Goal: Task Accomplishment & Management: Use online tool/utility

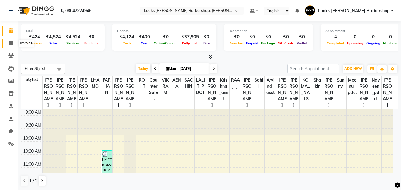
click at [9, 42] on icon at bounding box center [10, 43] width 3 height 4
select select "service"
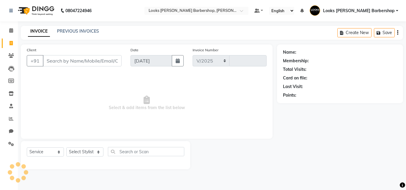
select select "4323"
type input "3754"
drag, startPoint x: 60, startPoint y: 65, endPoint x: 58, endPoint y: 59, distance: 6.1
click at [60, 63] on input "Client" at bounding box center [82, 60] width 79 height 11
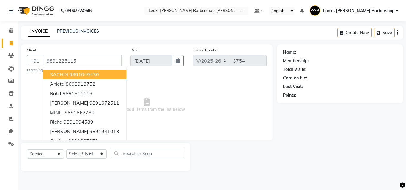
type input "9891225115"
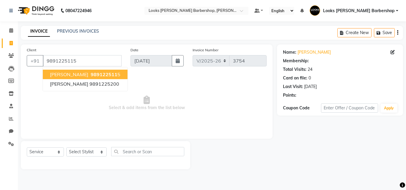
select select "1: Object"
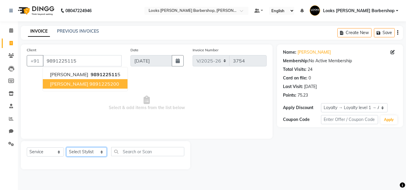
click at [97, 153] on select "Select Stylist [PERSON_NAME] AENA Amazon_Kart Arvind_asst [PERSON_NAME] Counter…" at bounding box center [86, 152] width 40 height 9
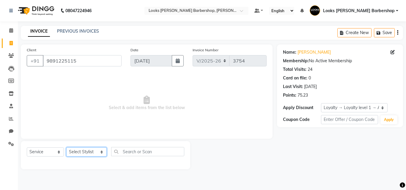
select select "23407"
click at [66, 148] on select "Select Stylist [PERSON_NAME] AENA Amazon_Kart Arvind_asst [PERSON_NAME] Counter…" at bounding box center [86, 152] width 40 height 9
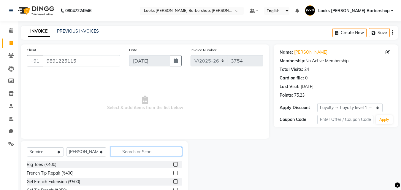
click at [133, 152] on input "text" at bounding box center [147, 151] width 72 height 9
type input "CUT"
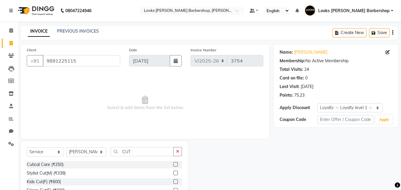
click at [173, 172] on label at bounding box center [175, 173] width 4 height 4
click at [173, 172] on input "checkbox" at bounding box center [175, 174] width 4 height 4
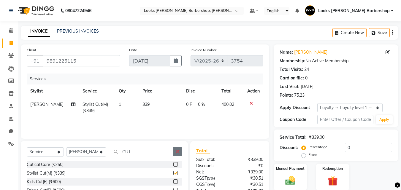
checkbox input "false"
click at [175, 152] on button "button" at bounding box center [177, 151] width 9 height 9
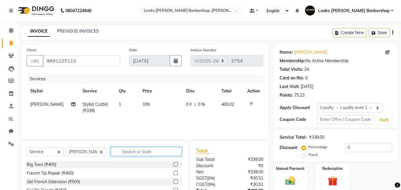
click at [157, 153] on input "text" at bounding box center [147, 151] width 72 height 9
type input "CLEANUP"
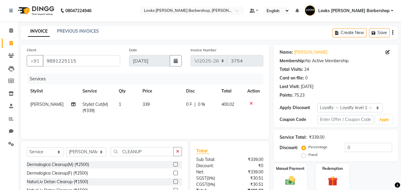
click at [173, 180] on label at bounding box center [175, 182] width 4 height 4
click at [173, 180] on input "checkbox" at bounding box center [175, 182] width 4 height 4
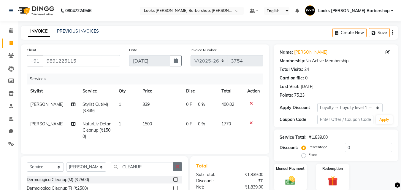
checkbox input "false"
click at [175, 170] on button "button" at bounding box center [177, 166] width 9 height 9
click at [167, 171] on input "text" at bounding box center [147, 166] width 72 height 9
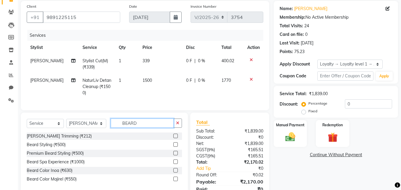
scroll to position [73, 0]
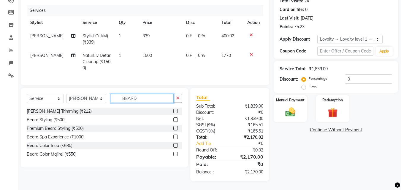
type input "BEARD"
click at [175, 144] on label at bounding box center [175, 145] width 4 height 4
click at [175, 144] on input "checkbox" at bounding box center [175, 146] width 4 height 4
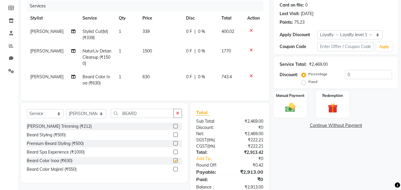
checkbox input "false"
click at [121, 78] on td "1" at bounding box center [127, 80] width 24 height 20
select select "23407"
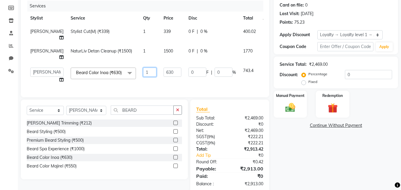
click at [143, 69] on input "1" at bounding box center [149, 72] width 13 height 9
type input "2"
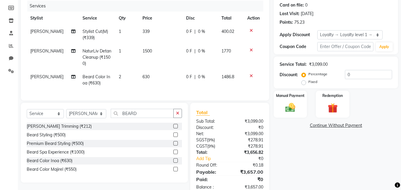
click at [328, 167] on div "Name: [PERSON_NAME] Membership: No Active Membership Total Visits: 24 Card on f…" at bounding box center [338, 84] width 129 height 225
click at [99, 118] on select "Select Stylist [PERSON_NAME] AENA Amazon_Kart Arvind_asst [PERSON_NAME] Counter…" at bounding box center [86, 113] width 40 height 9
select select "23413"
click at [66, 114] on select "Select Stylist [PERSON_NAME] AENA Amazon_Kart Arvind_asst [PERSON_NAME] Counter…" at bounding box center [86, 113] width 40 height 9
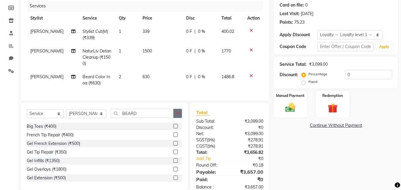
click at [177, 115] on icon "button" at bounding box center [177, 113] width 3 height 4
click at [166, 118] on input "text" at bounding box center [147, 113] width 72 height 9
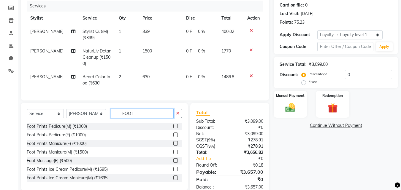
type input "FOOT"
click at [173, 129] on label at bounding box center [175, 126] width 4 height 4
click at [173, 129] on input "checkbox" at bounding box center [175, 127] width 4 height 4
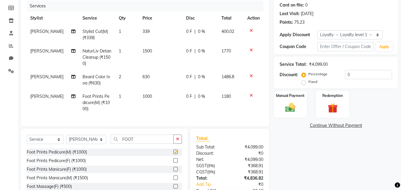
checkbox input "false"
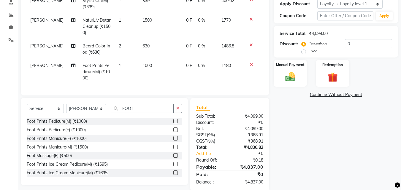
scroll to position [118, 0]
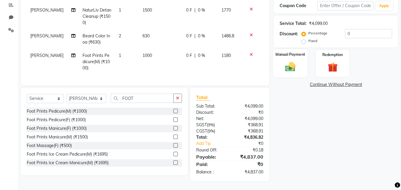
click at [285, 61] on img at bounding box center [290, 67] width 17 height 12
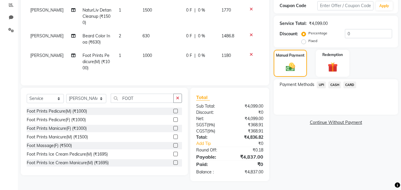
click at [335, 82] on span "CASH" at bounding box center [334, 85] width 13 height 7
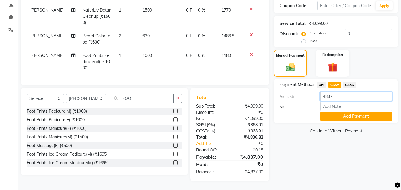
click at [335, 93] on input "4837" at bounding box center [356, 96] width 72 height 9
type input "4"
type input "5000"
click at [356, 112] on button "Add Payment" at bounding box center [356, 116] width 72 height 9
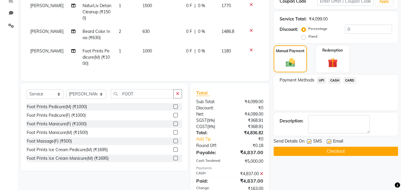
scroll to position [188, 0]
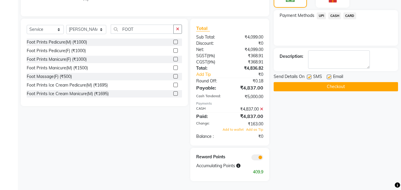
click at [340, 82] on button "Checkout" at bounding box center [336, 86] width 124 height 9
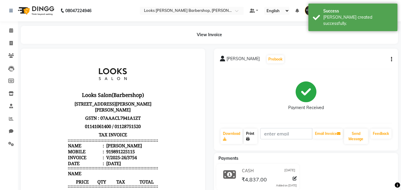
click at [255, 135] on link "Print" at bounding box center [251, 136] width 14 height 15
